Goal: Task Accomplishment & Management: Use online tool/utility

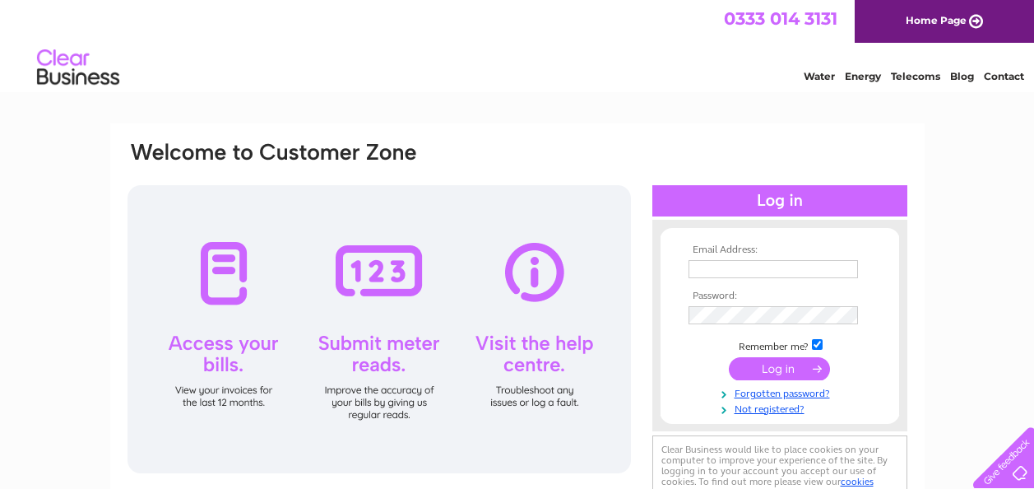
type input "ashstcompany@gmail.com"
click at [800, 361] on input "submit" at bounding box center [779, 368] width 101 height 23
click at [795, 373] on input "submit" at bounding box center [779, 368] width 101 height 23
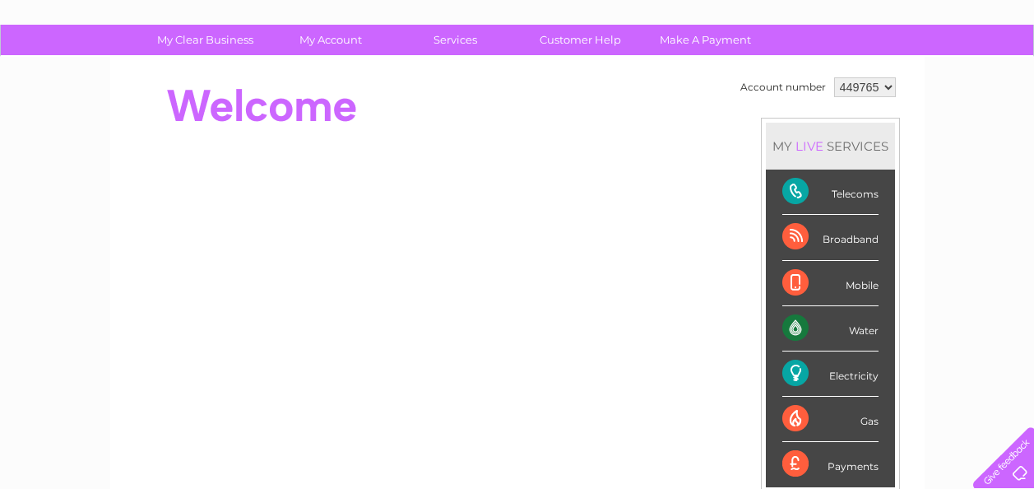
scroll to position [66, 0]
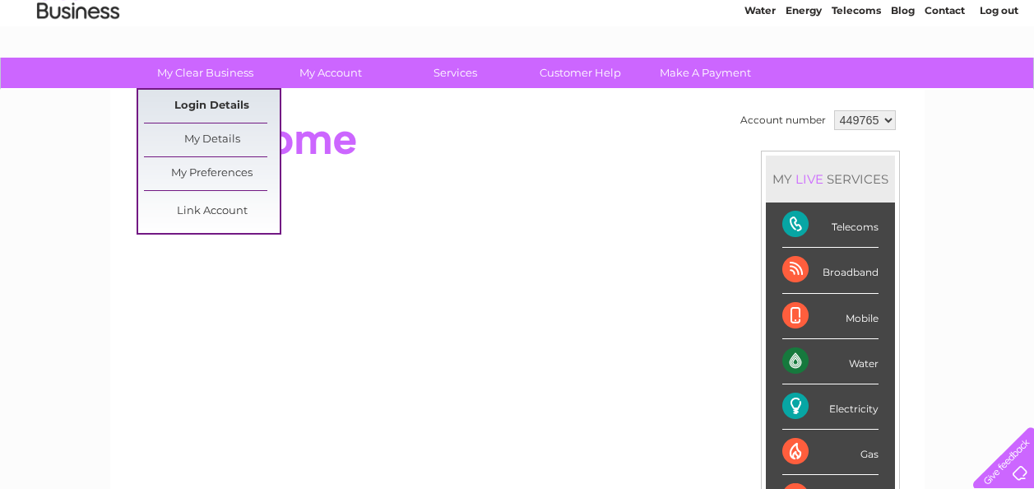
click at [246, 101] on link "Login Details" at bounding box center [212, 106] width 136 height 33
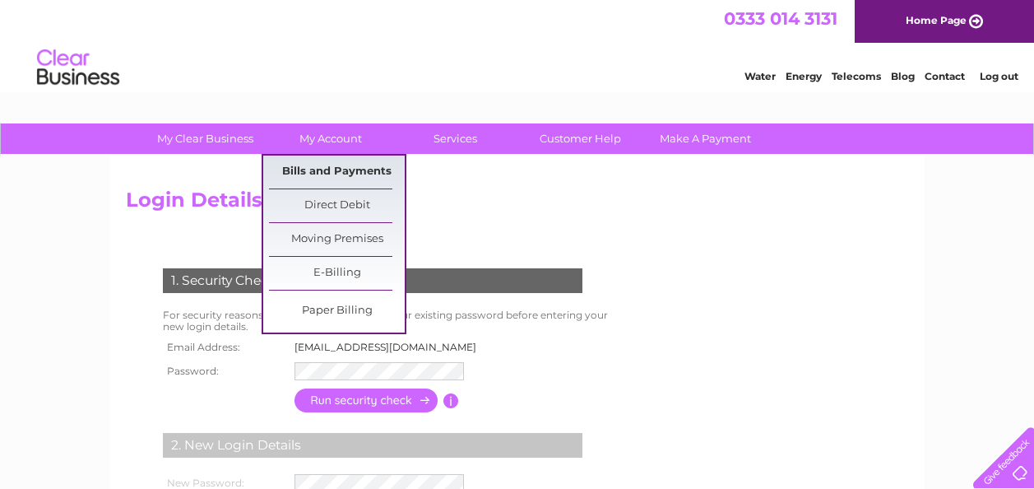
click at [340, 169] on link "Bills and Payments" at bounding box center [337, 171] width 136 height 33
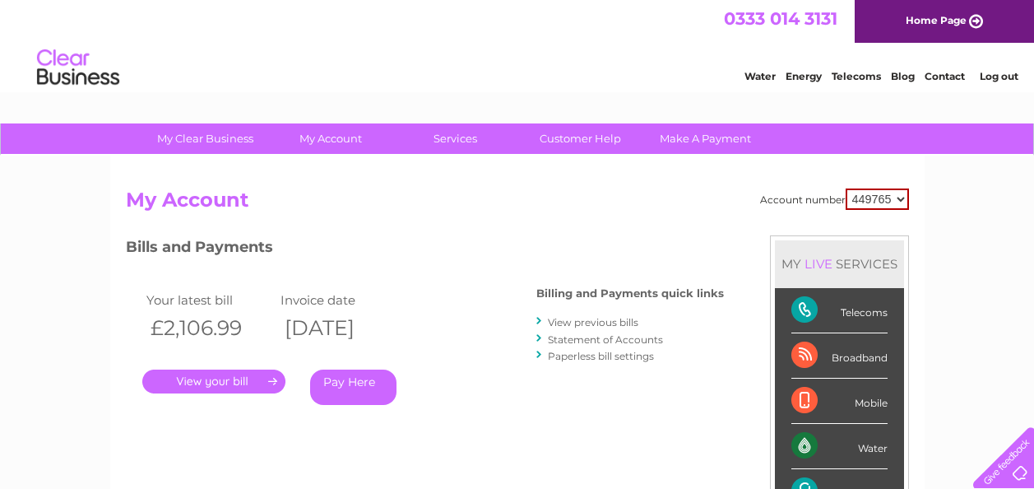
click at [262, 382] on link "." at bounding box center [213, 381] width 143 height 24
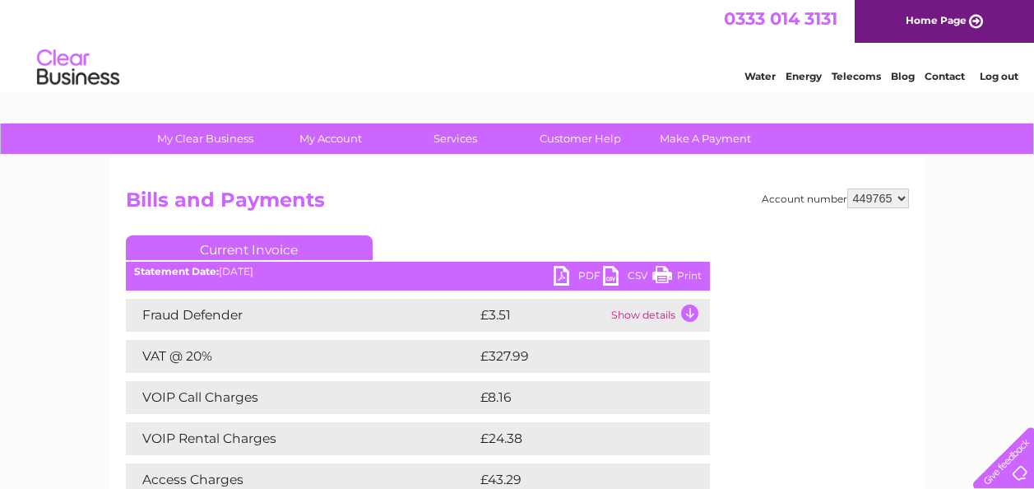
click at [674, 275] on link "Print" at bounding box center [676, 278] width 49 height 24
click at [581, 280] on link "PDF" at bounding box center [578, 278] width 49 height 24
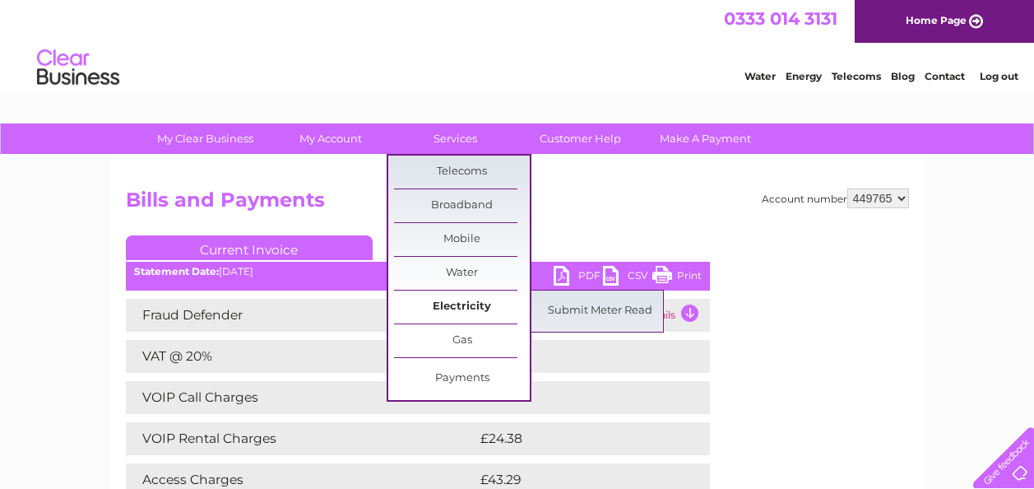
click at [479, 301] on link "Electricity" at bounding box center [462, 306] width 136 height 33
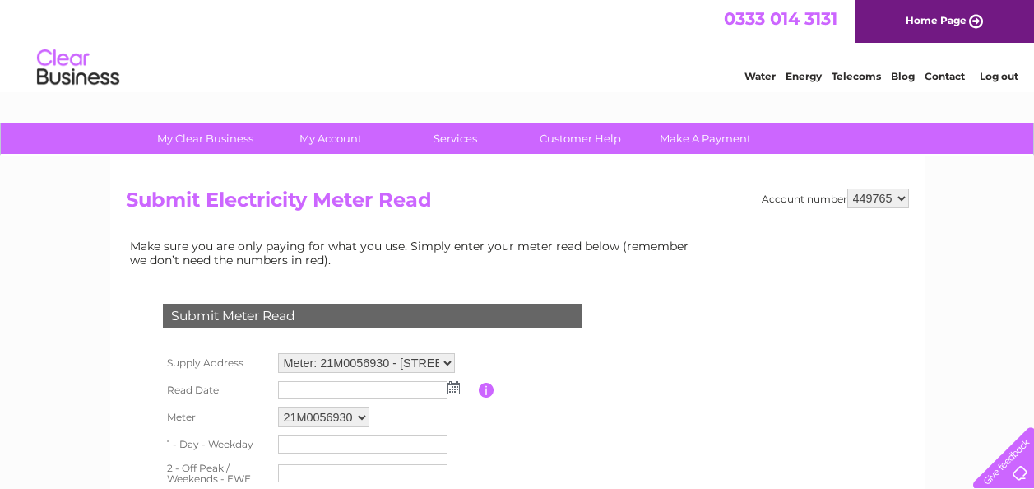
drag, startPoint x: 0, startPoint y: 0, endPoint x: 495, endPoint y: 308, distance: 582.9
click at [495, 308] on td "Submit Meter Read" at bounding box center [373, 313] width 428 height 53
click at [495, 308] on div "Submit Meter Read" at bounding box center [372, 316] width 419 height 25
click at [299, 396] on input "text" at bounding box center [362, 390] width 169 height 18
click at [450, 392] on img at bounding box center [455, 388] width 12 height 13
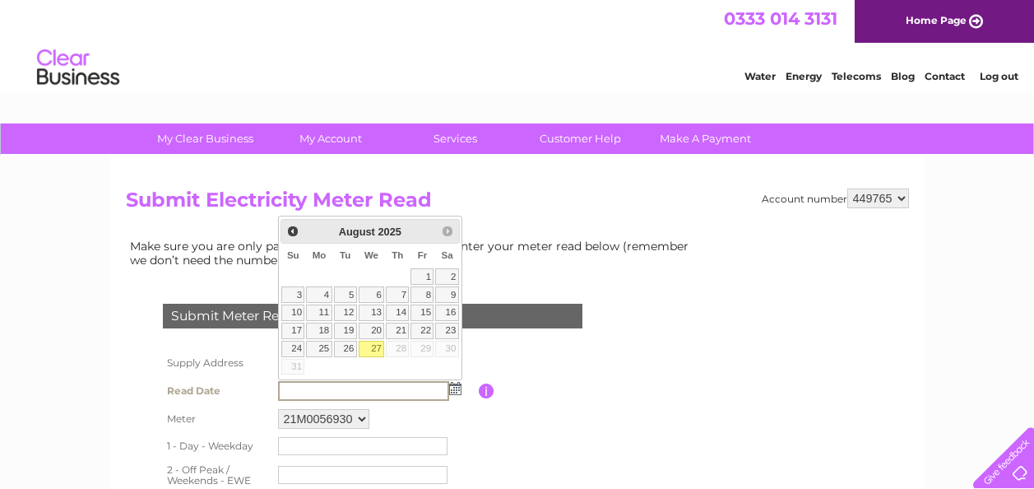
click at [376, 344] on link "27" at bounding box center [372, 349] width 26 height 16
type input "2025/08/27"
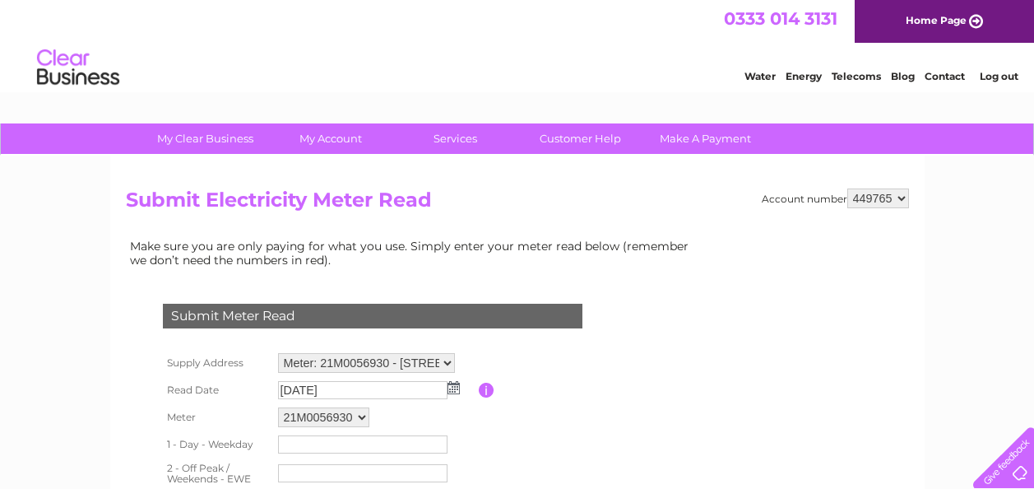
click at [504, 433] on table "Supply Address Meter: 21M0056930 - 3 Ash Street, Bowness On Windermere, Winderm…" at bounding box center [392, 454] width 467 height 211
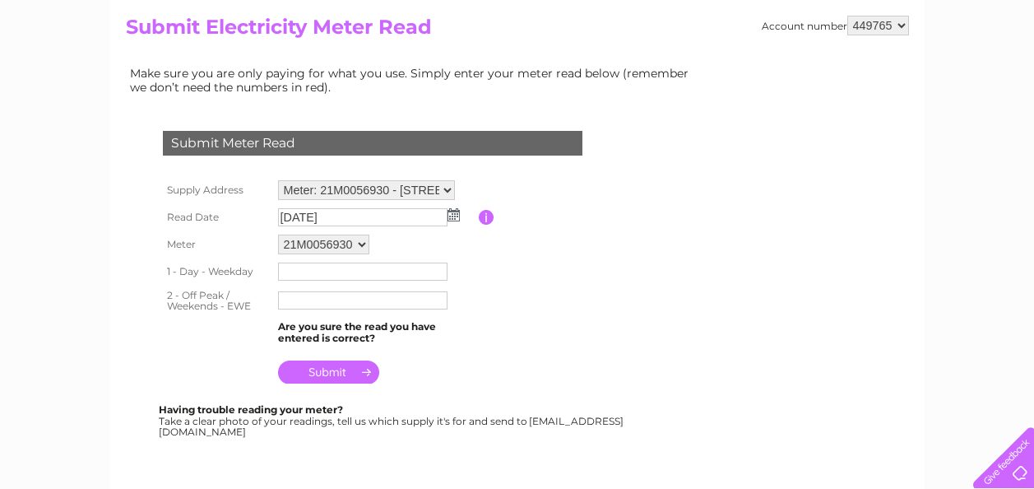
scroll to position [174, 0]
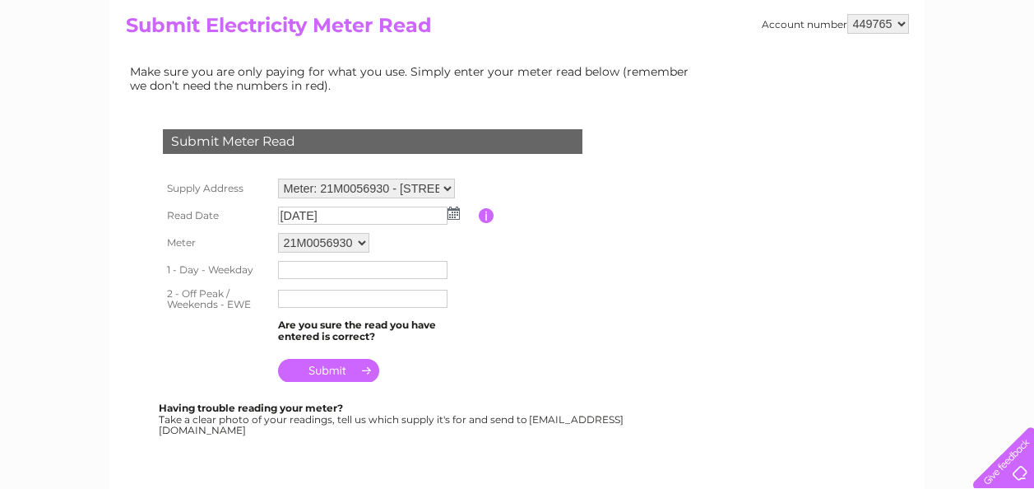
click at [337, 267] on input "text" at bounding box center [362, 270] width 169 height 18
click at [338, 301] on input "text" at bounding box center [362, 300] width 169 height 18
click at [284, 268] on input "text" at bounding box center [363, 271] width 171 height 20
type input "60301"
click at [313, 305] on input "text" at bounding box center [363, 299] width 171 height 20
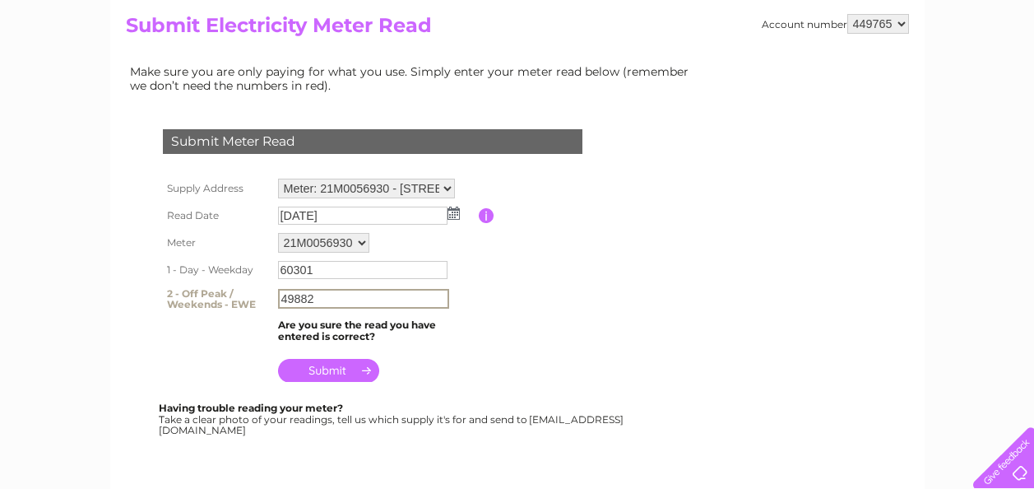
type input "49882"
click at [341, 368] on input "submit" at bounding box center [328, 370] width 101 height 23
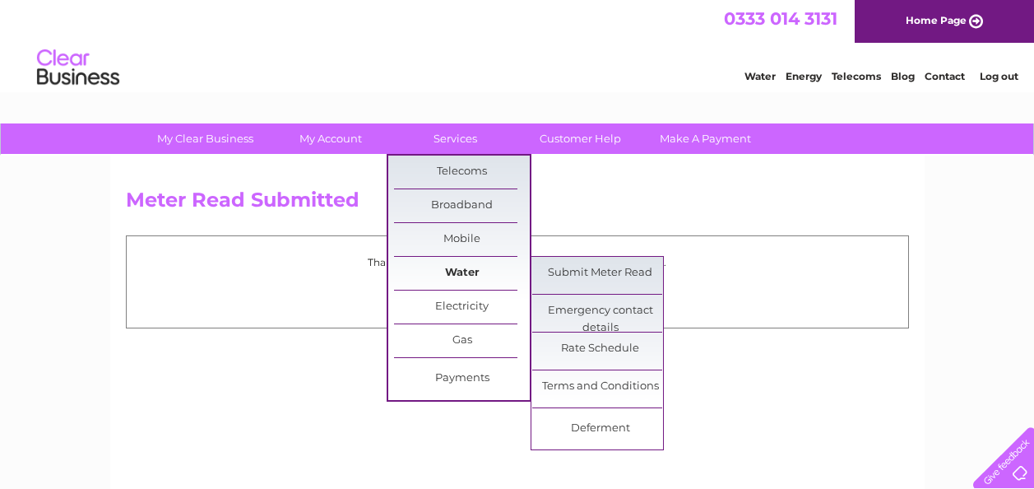
click at [484, 273] on link "Water" at bounding box center [462, 273] width 136 height 33
click at [582, 279] on link "Submit Meter Read" at bounding box center [600, 273] width 136 height 33
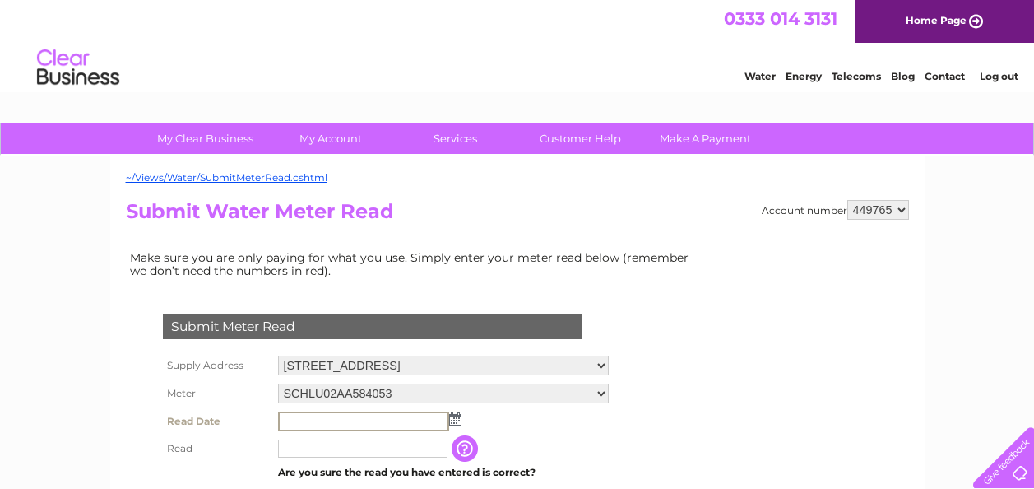
click at [353, 417] on input "text" at bounding box center [363, 421] width 171 height 20
click at [457, 419] on img at bounding box center [455, 418] width 12 height 13
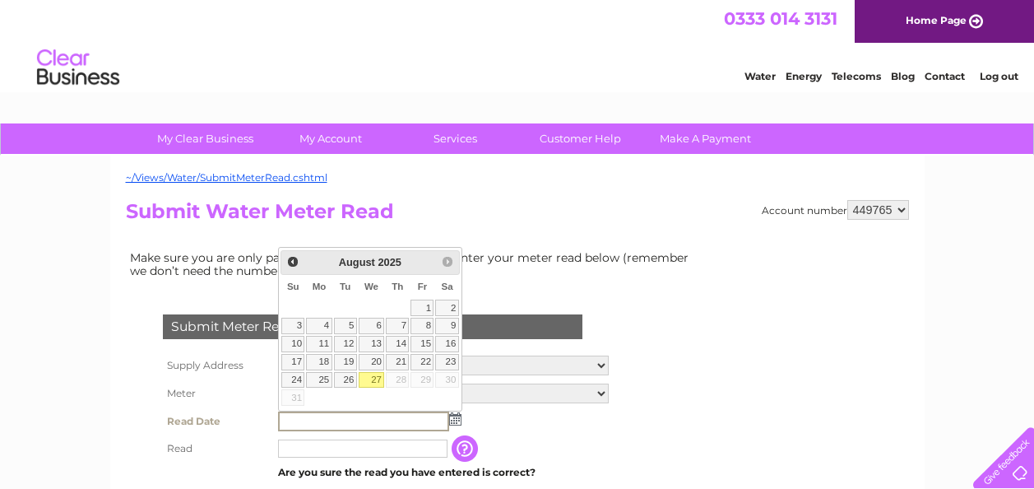
click at [371, 377] on link "27" at bounding box center [372, 380] width 26 height 16
type input "2025/08/27"
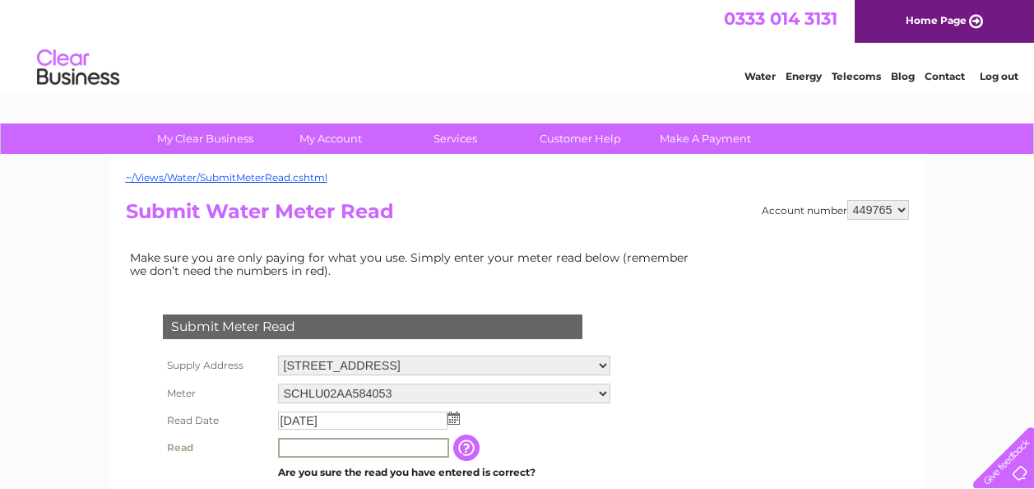
click at [355, 447] on input "text" at bounding box center [363, 448] width 171 height 20
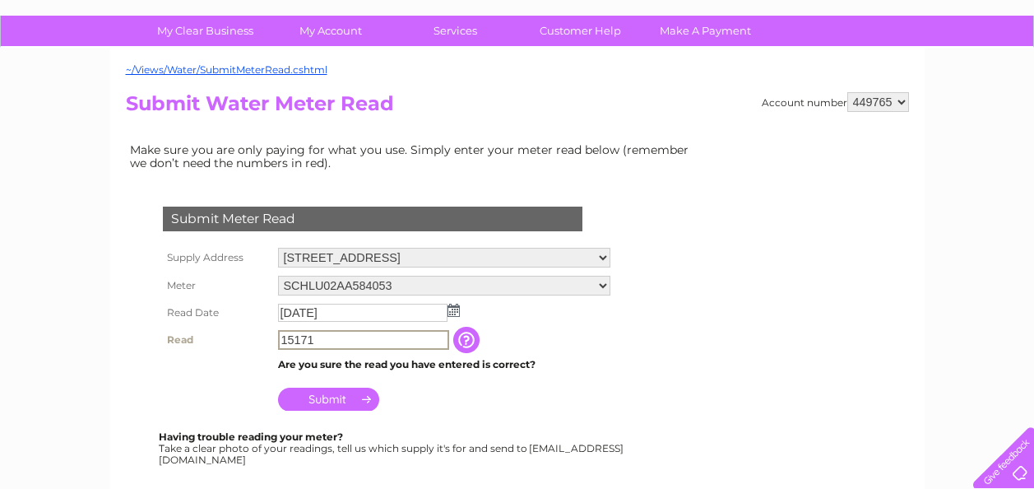
scroll to position [110, 0]
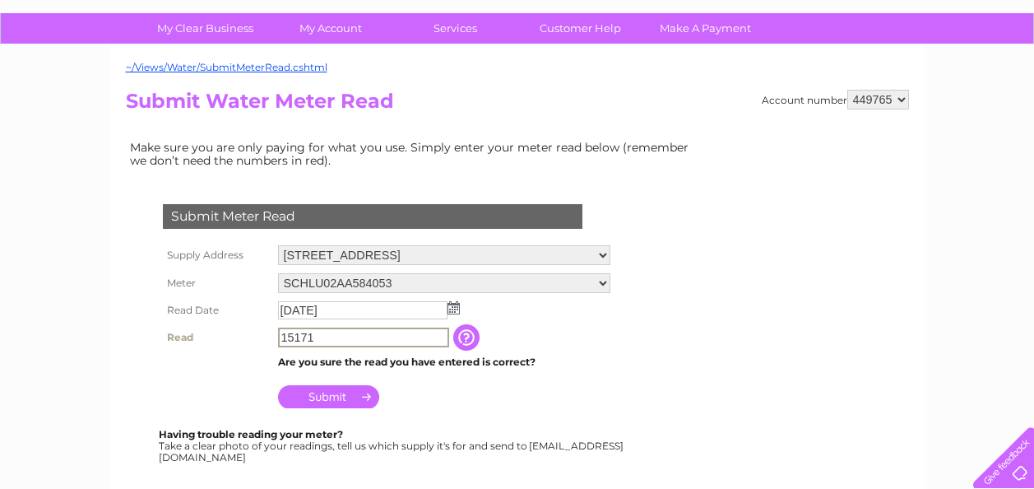
type input "15171"
click at [323, 402] on input "Submit" at bounding box center [328, 394] width 101 height 23
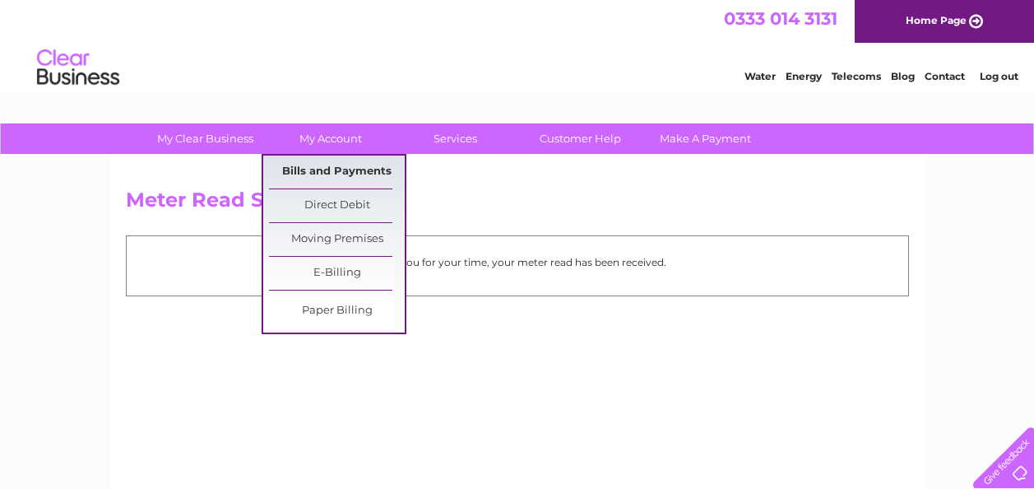
click at [357, 168] on link "Bills and Payments" at bounding box center [337, 171] width 136 height 33
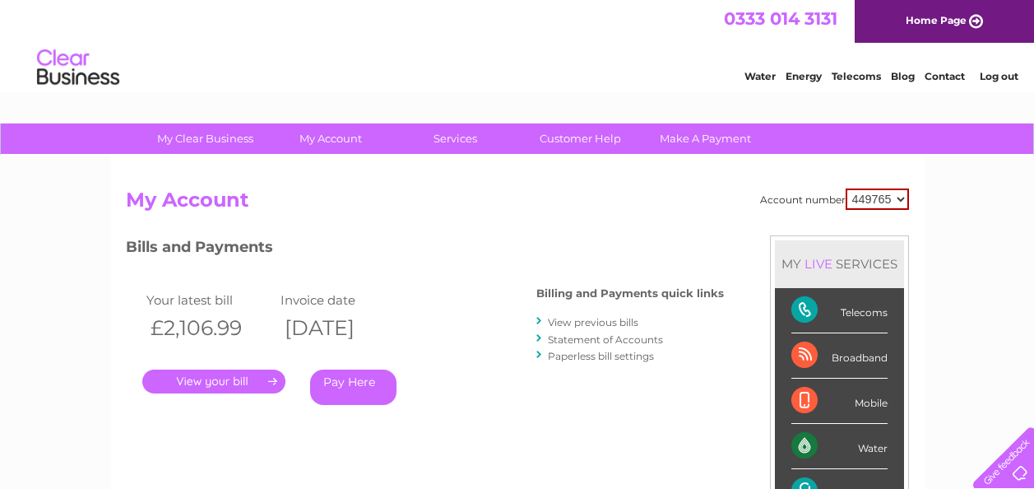
drag, startPoint x: 1045, startPoint y: 146, endPoint x: 998, endPoint y: 12, distance: 143.1
click at [618, 317] on link "View previous bills" at bounding box center [593, 322] width 90 height 12
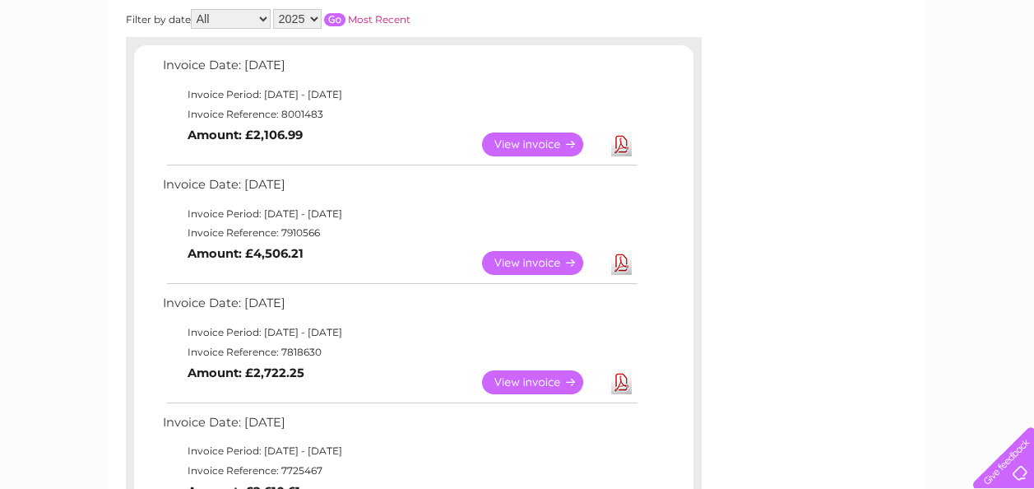
scroll to position [267, 0]
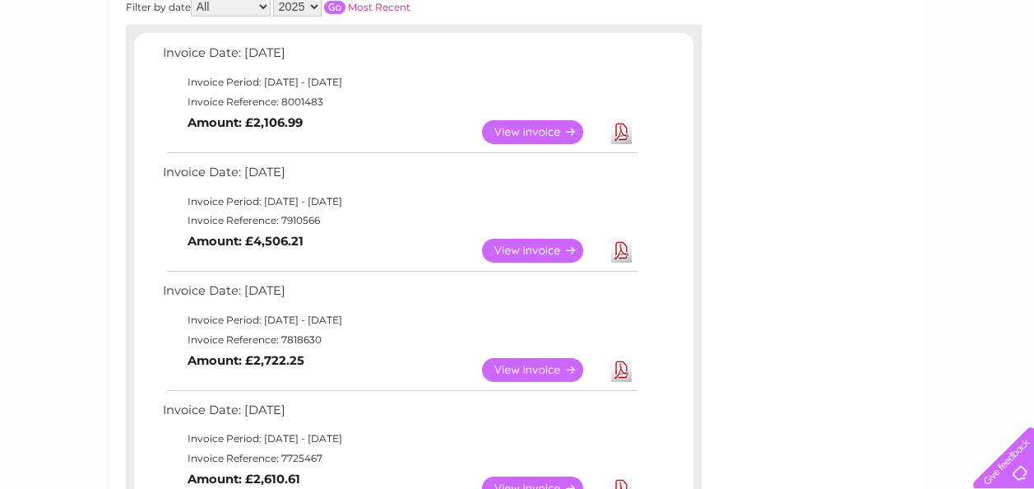
click at [629, 253] on link "Download" at bounding box center [621, 251] width 21 height 24
